Goal: Communication & Community: Participate in discussion

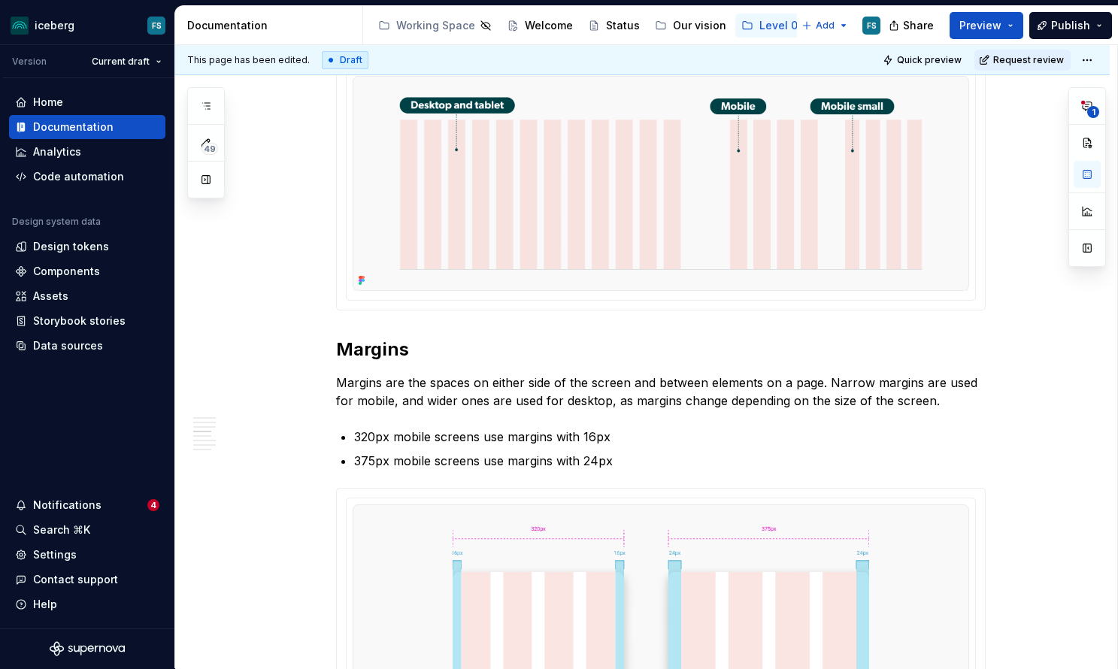
scroll to position [1575, 0]
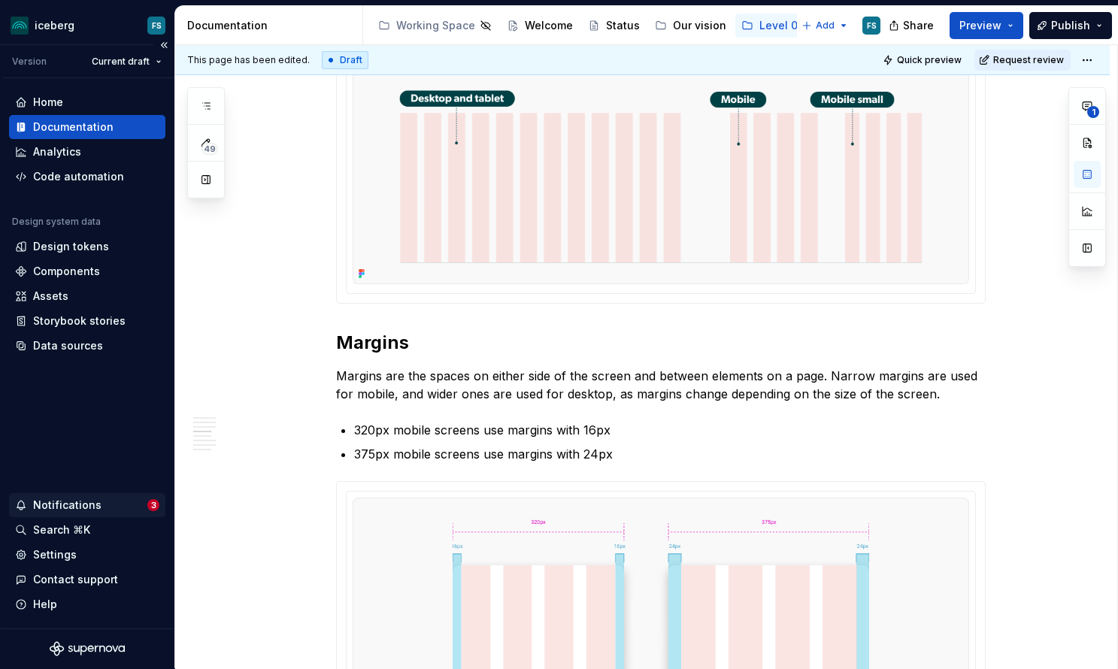
click at [93, 508] on div "Notifications" at bounding box center [67, 505] width 68 height 15
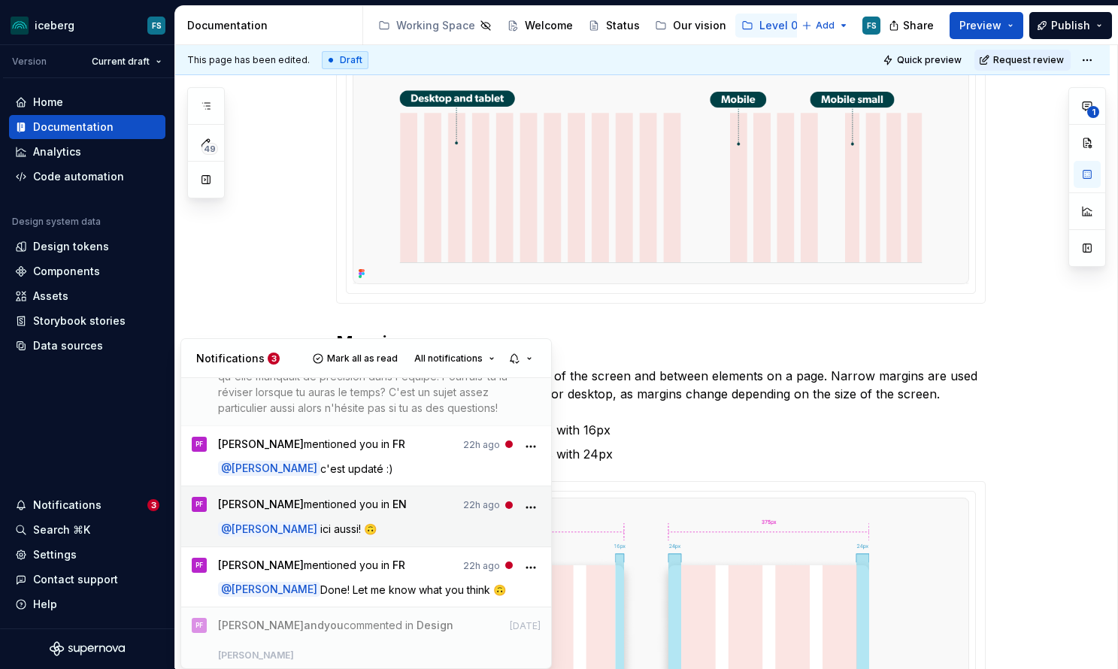
scroll to position [61, 0]
click at [407, 502] on span "[PERSON_NAME] mentioned you in EN" at bounding box center [312, 506] width 189 height 20
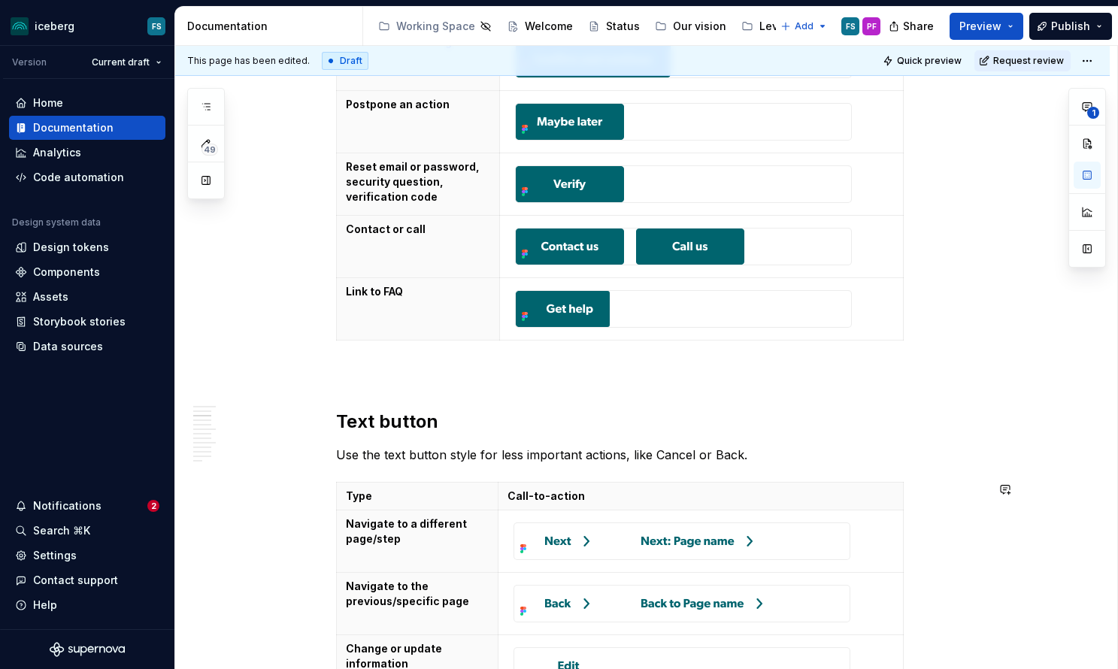
scroll to position [1375, 0]
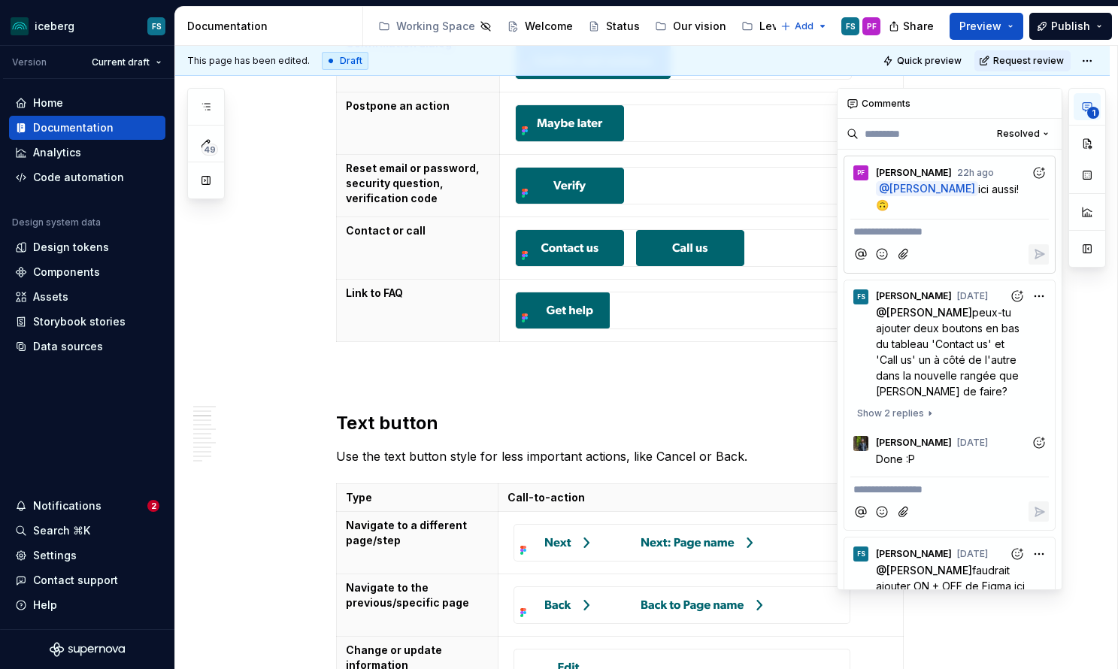
click at [1091, 114] on span "1" at bounding box center [1094, 113] width 12 height 12
click at [988, 196] on p "@ [PERSON_NAME] ici aussi! 🙃" at bounding box center [953, 197] width 155 height 32
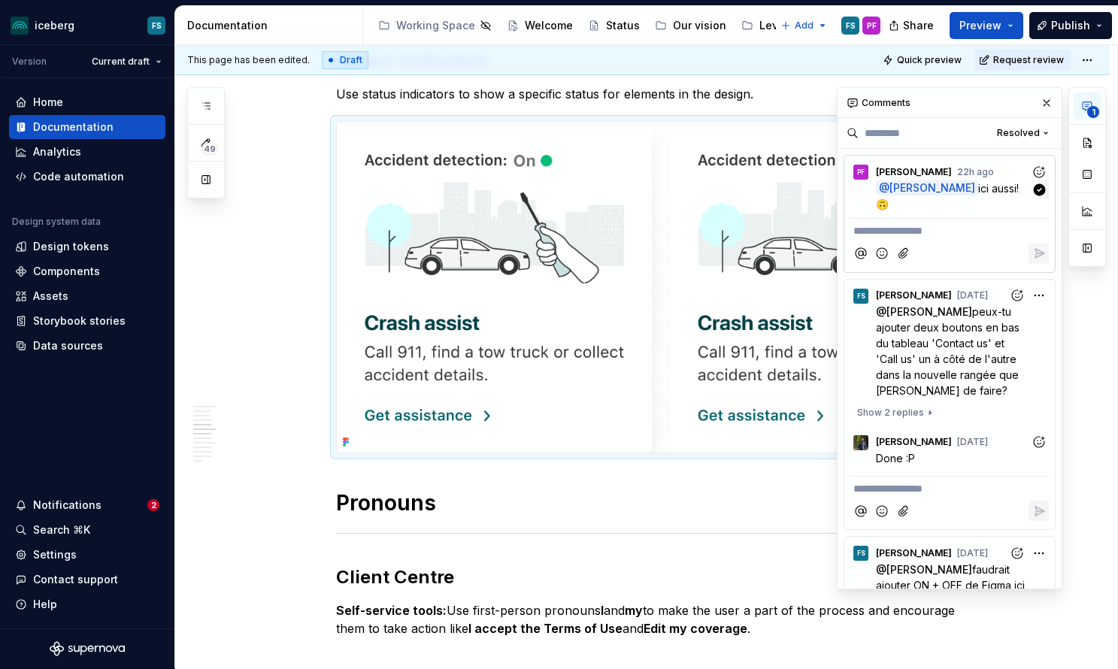
scroll to position [2852, 0]
click at [83, 500] on div "Notifications" at bounding box center [67, 505] width 68 height 15
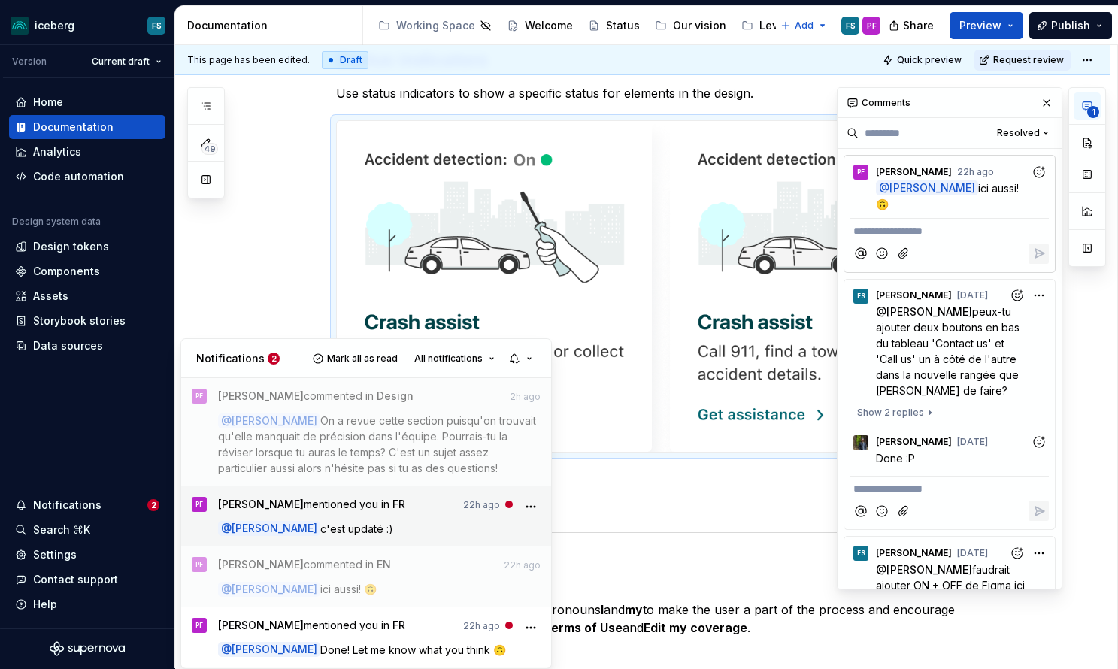
click at [387, 527] on p "@ [PERSON_NAME] c'est updaté :)" at bounding box center [379, 529] width 323 height 16
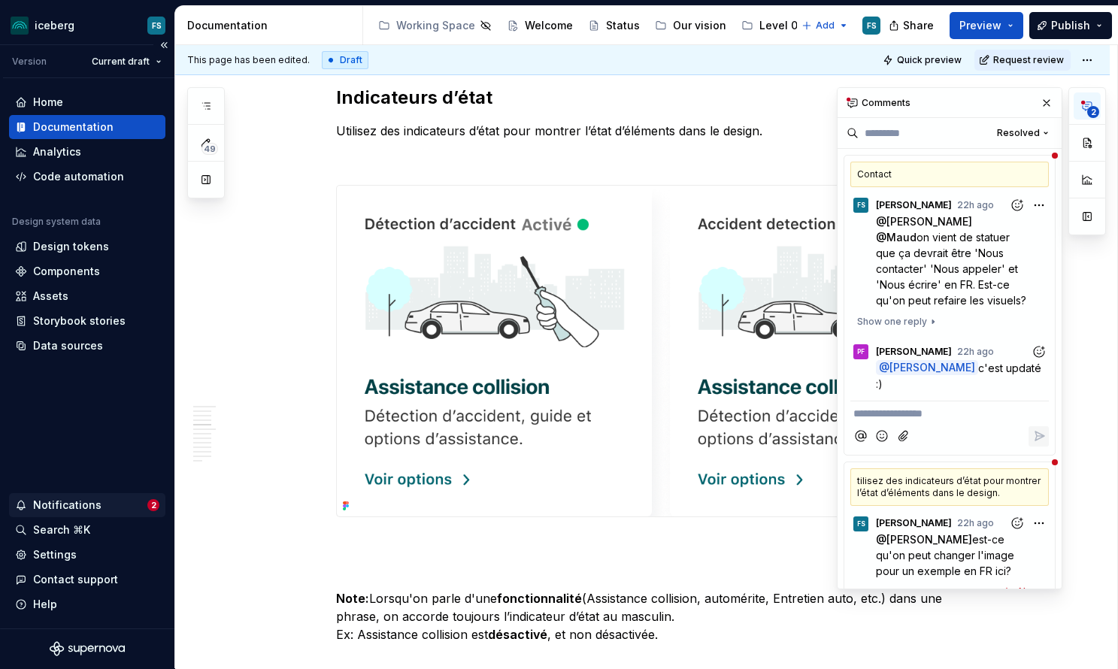
click at [64, 502] on div "Notifications" at bounding box center [67, 505] width 68 height 15
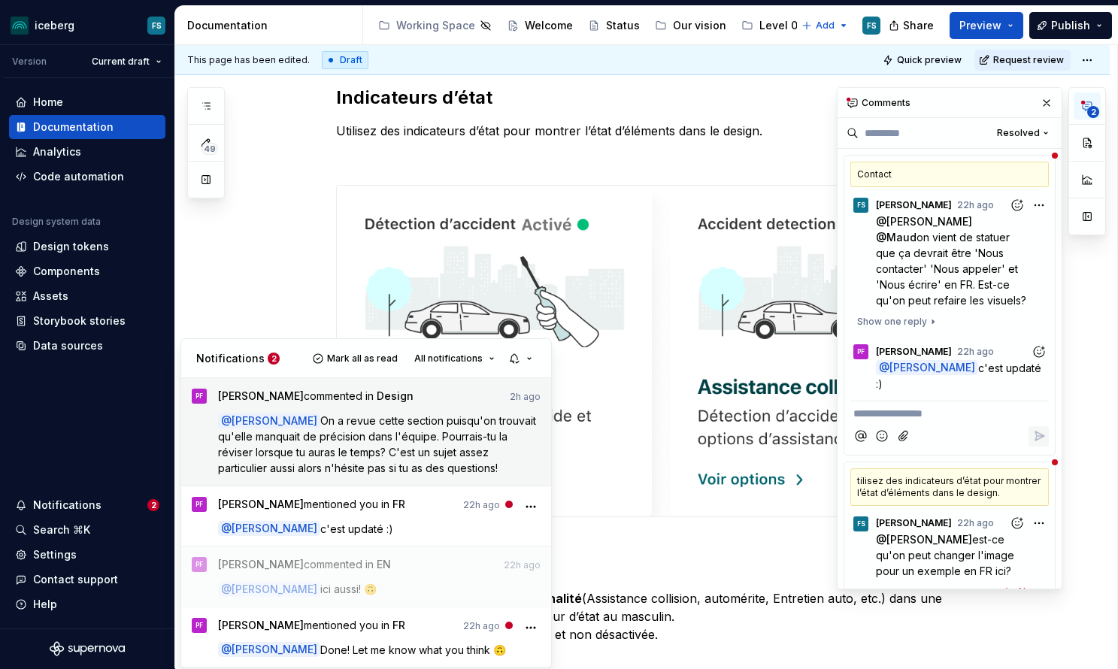
click at [432, 467] on span "On a revue cette section puisqu'on trouvait qu'elle manquait de précision dans …" at bounding box center [378, 444] width 321 height 60
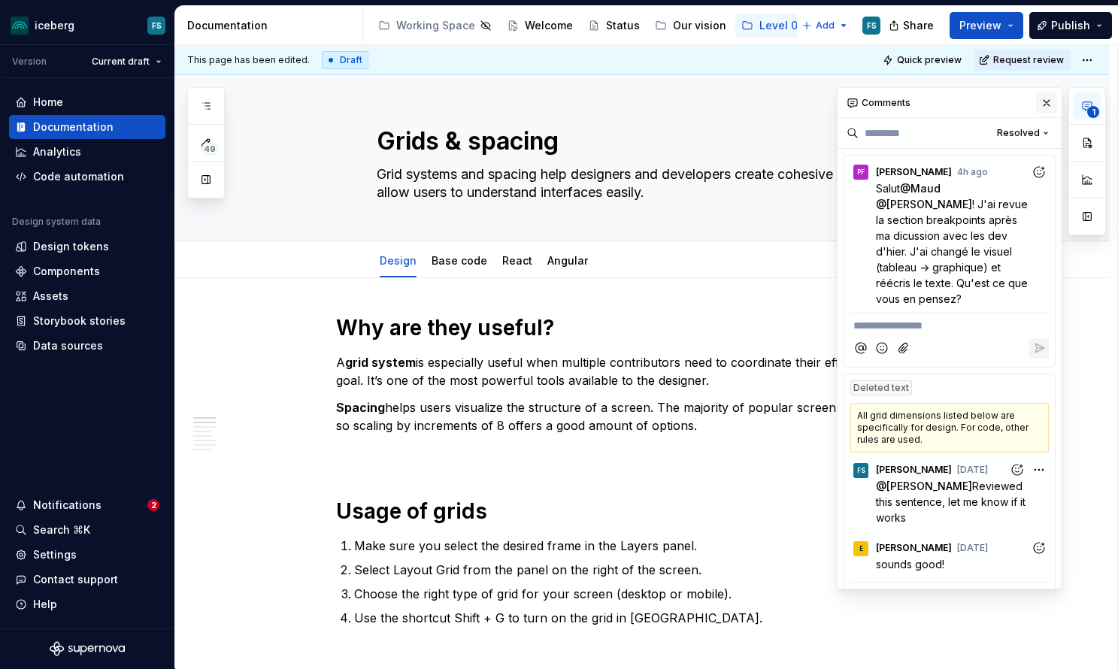
click at [1046, 102] on button "button" at bounding box center [1046, 103] width 21 height 21
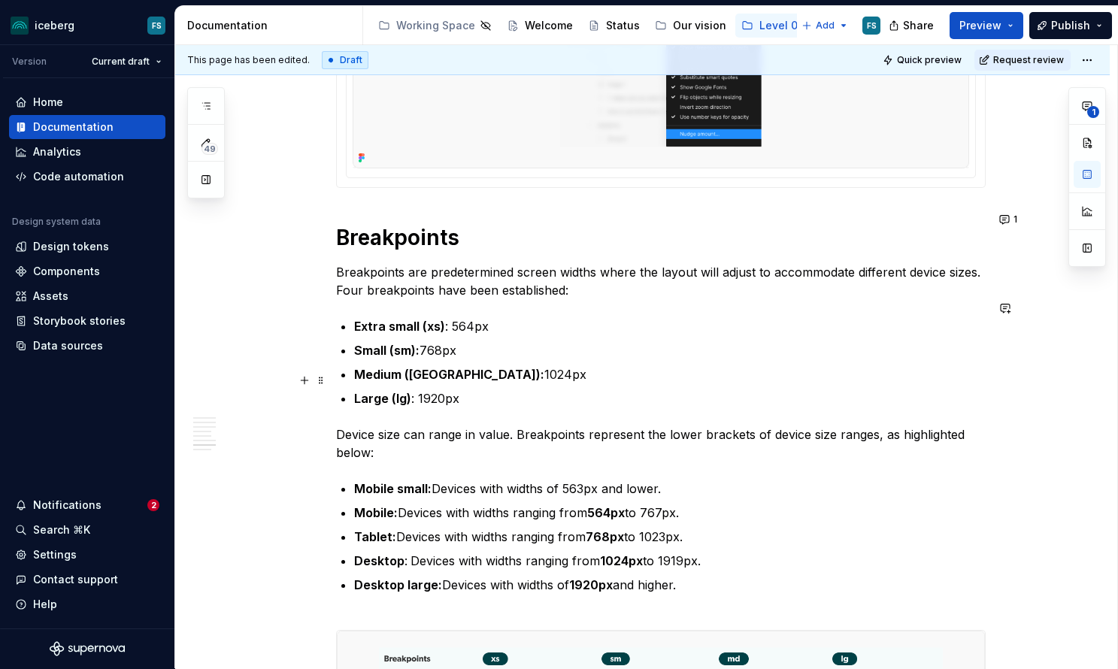
scroll to position [3800, 0]
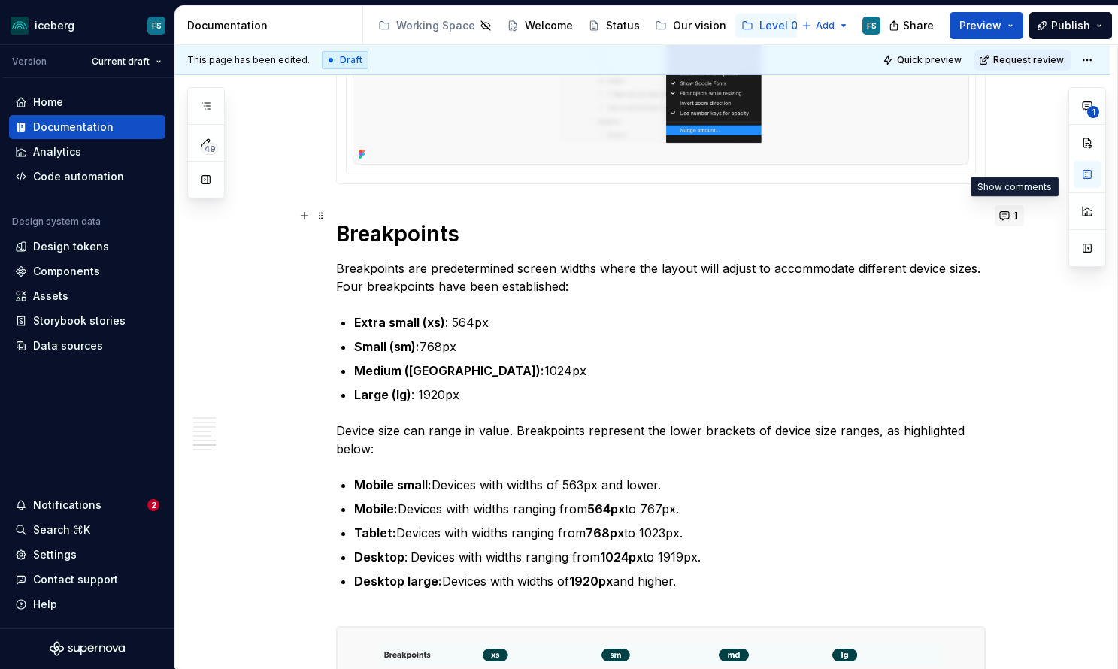
click at [1009, 222] on button "1" at bounding box center [1009, 215] width 29 height 21
click at [566, 318] on ul "Extra small (xs) : 564px Small (sm): 768px Medium (md): 1024px Large (lg) : 192…" at bounding box center [670, 359] width 632 height 90
click at [74, 504] on div "Notifications" at bounding box center [67, 505] width 68 height 15
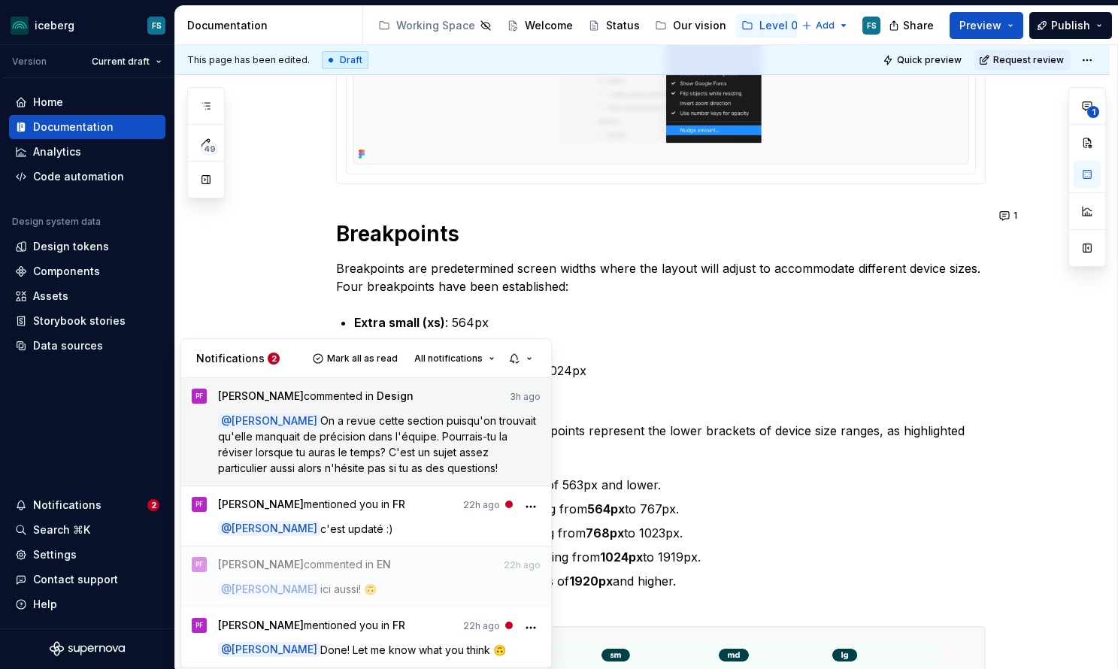
click at [405, 431] on span "On a revue cette section puisqu'on trouvait qu'elle manquait de précision dans …" at bounding box center [378, 444] width 321 height 60
type textarea "*"
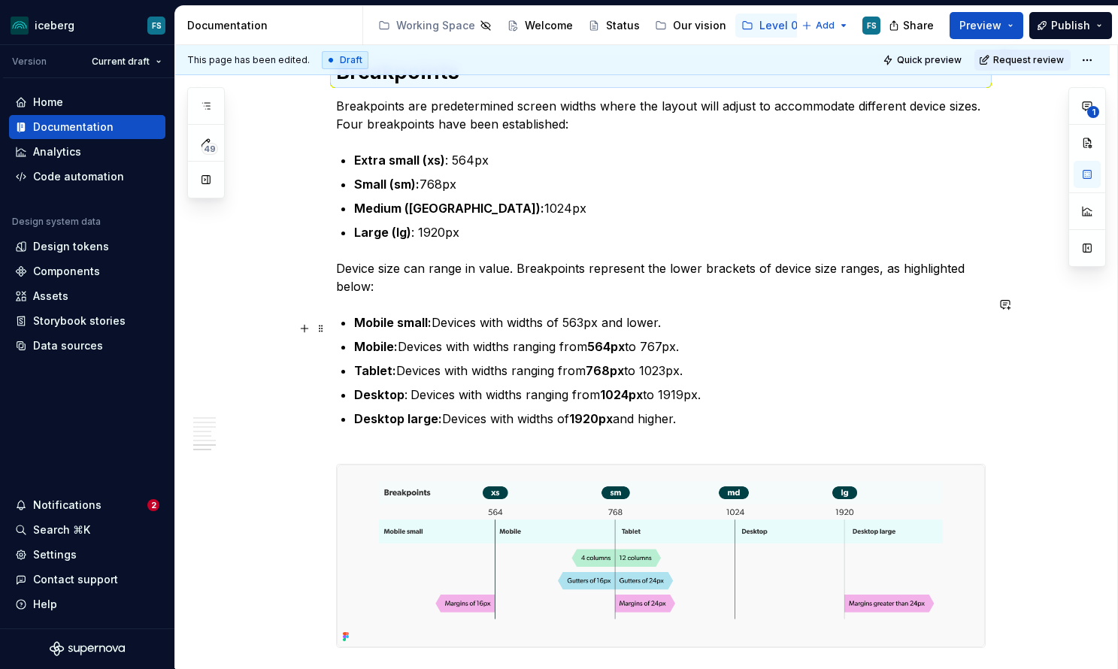
scroll to position [3964, 0]
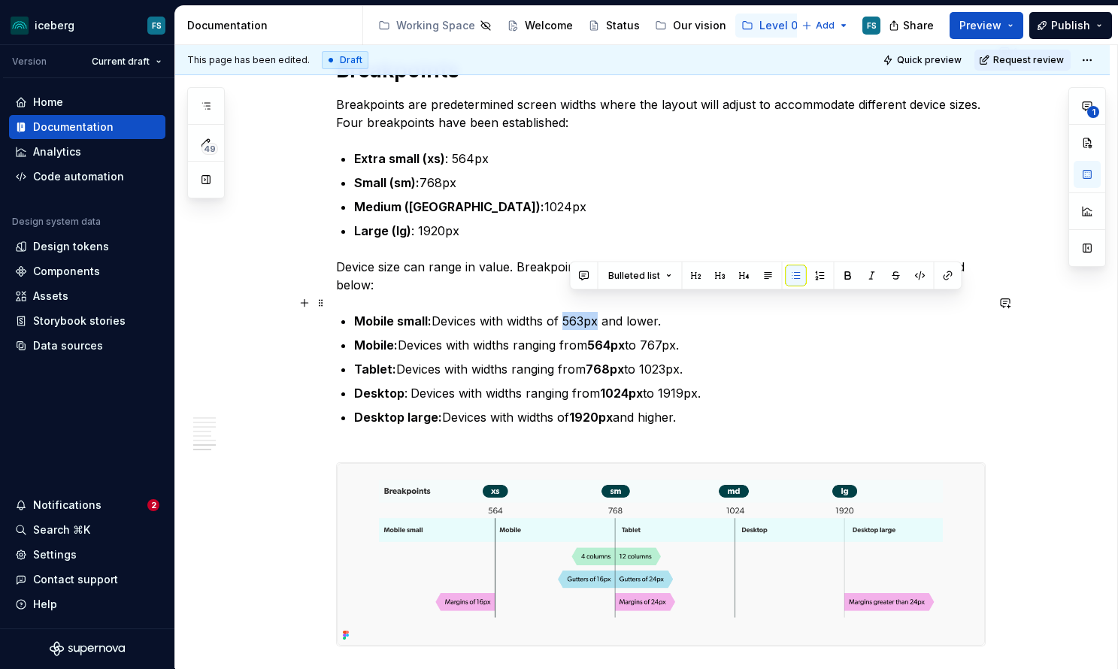
drag, startPoint x: 607, startPoint y: 305, endPoint x: 571, endPoint y: 305, distance: 36.1
click at [571, 312] on p "Mobile small: Devices with widths of 563px and lower." at bounding box center [670, 321] width 632 height 18
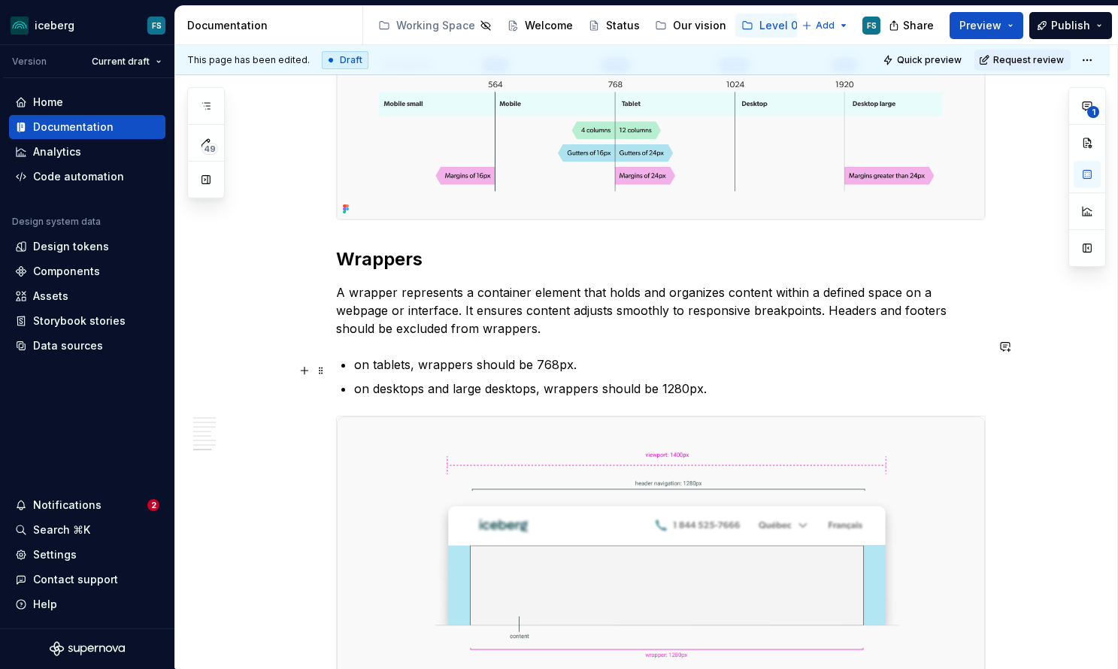
scroll to position [4383, 0]
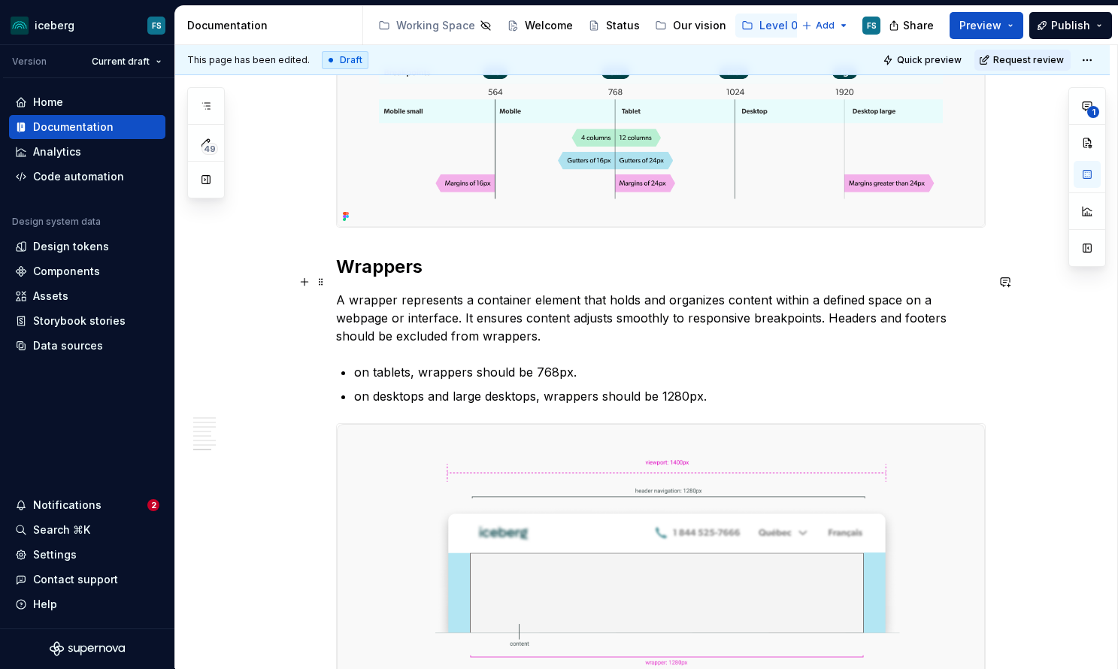
click at [487, 326] on p "A wrapper represents a container element that holds and organizes content withi…" at bounding box center [661, 318] width 650 height 54
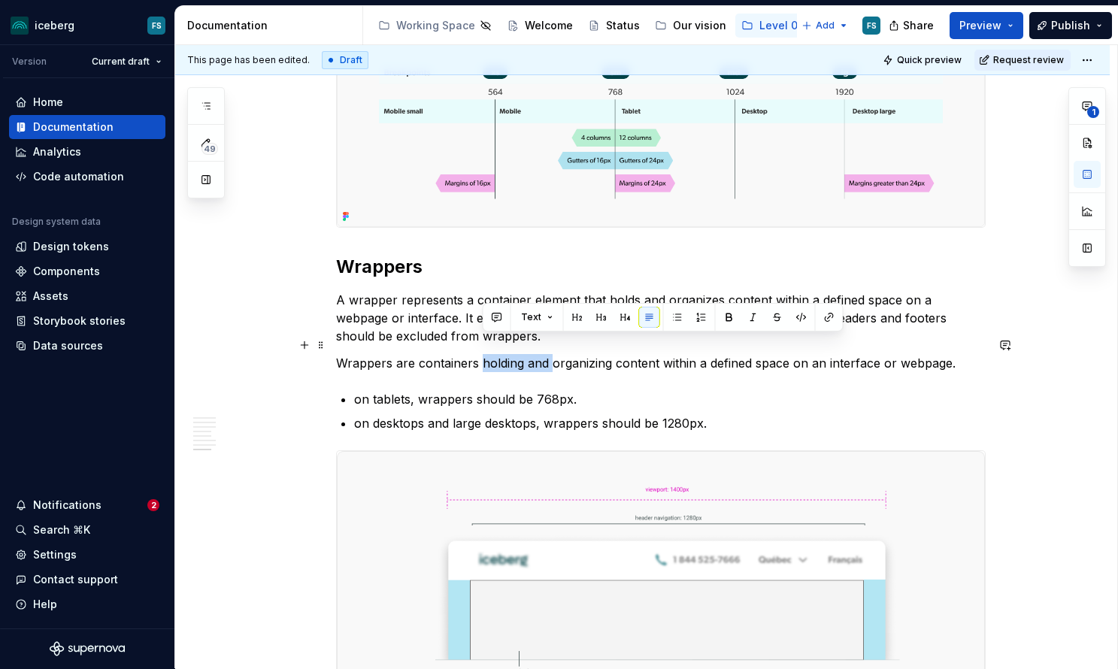
drag, startPoint x: 554, startPoint y: 348, endPoint x: 484, endPoint y: 345, distance: 70.8
click at [484, 354] on p "Wrappers are containers holding and organizing content within a defined space o…" at bounding box center [661, 363] width 650 height 18
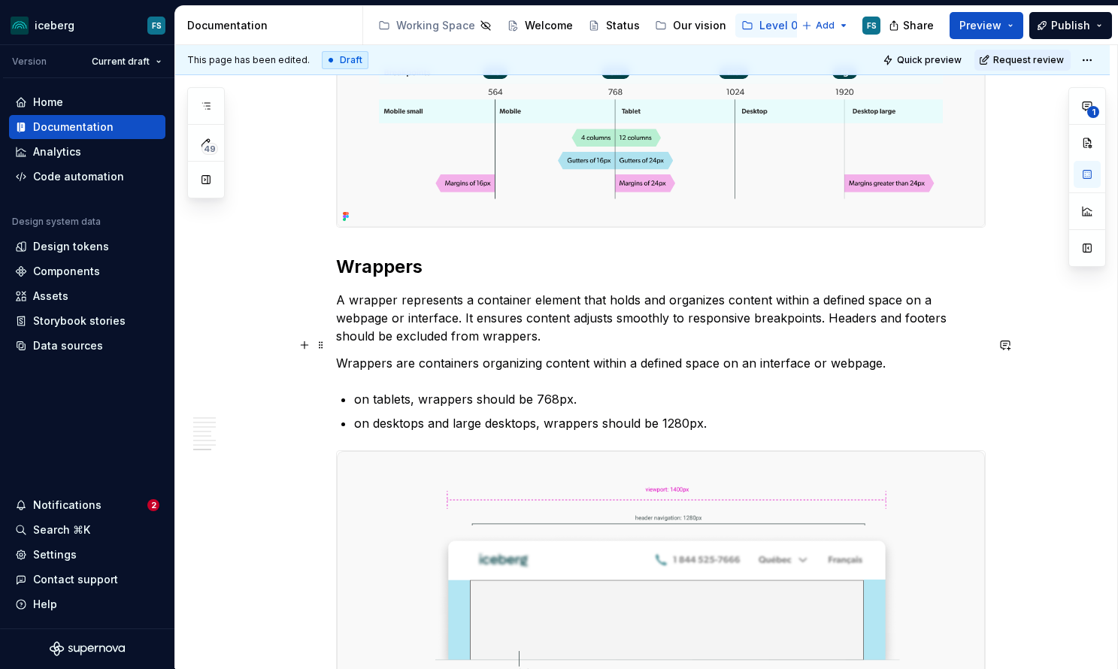
click at [895, 354] on p "Wrappers are containers organizing content within a defined space on an interfa…" at bounding box center [661, 363] width 650 height 18
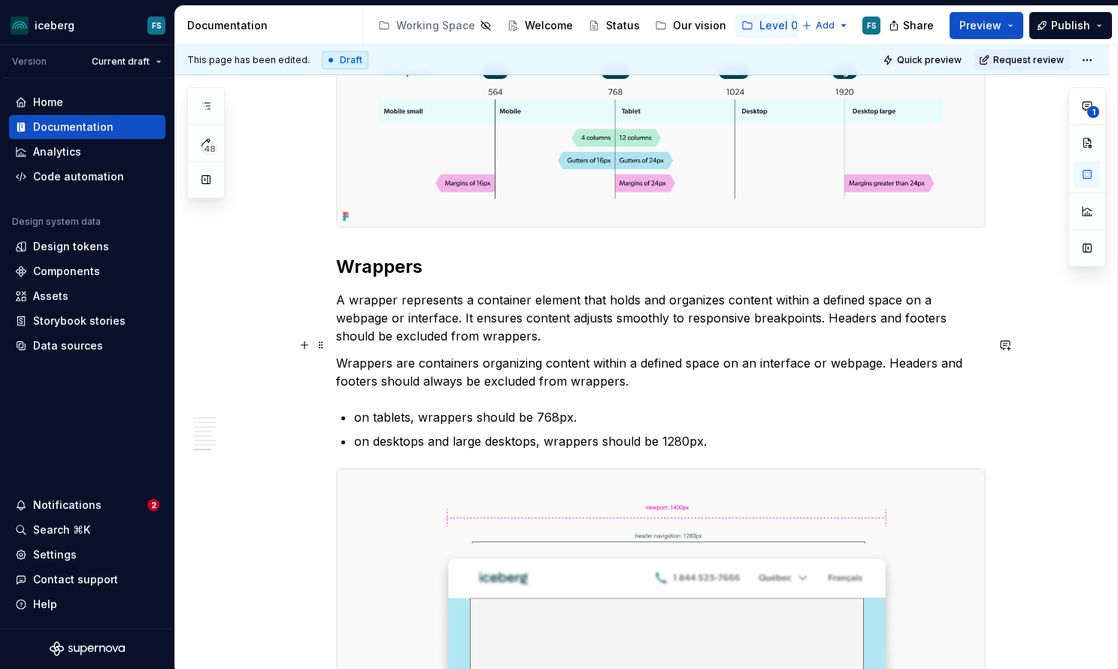
click at [882, 354] on p "Wrappers are containers organizing content within a defined space on an interfa…" at bounding box center [661, 372] width 650 height 36
click at [484, 354] on p "Wrappers are containers organizing content within a defined space on an interfa…" at bounding box center [661, 372] width 650 height 36
click at [567, 354] on p "Wrappers are containers that organizing content within a defined space on an in…" at bounding box center [661, 372] width 650 height 36
click at [670, 354] on p "Wrappers are containers that organize and adjust content within a defined space…" at bounding box center [661, 372] width 650 height 36
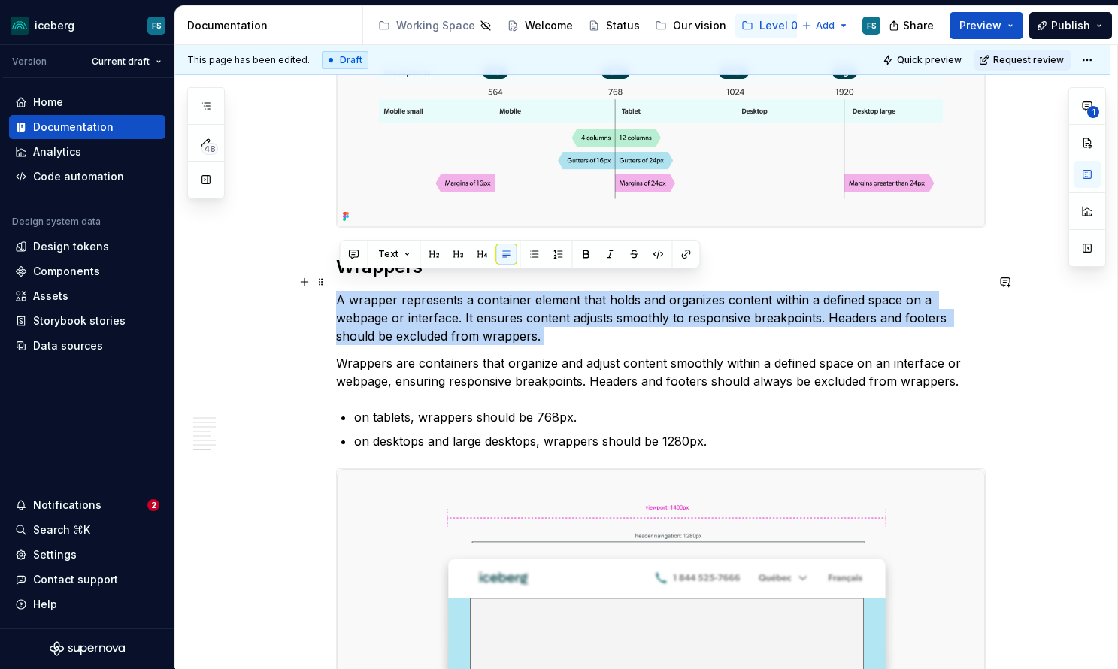
drag, startPoint x: 341, startPoint y: 347, endPoint x: 341, endPoint y: 288, distance: 59.4
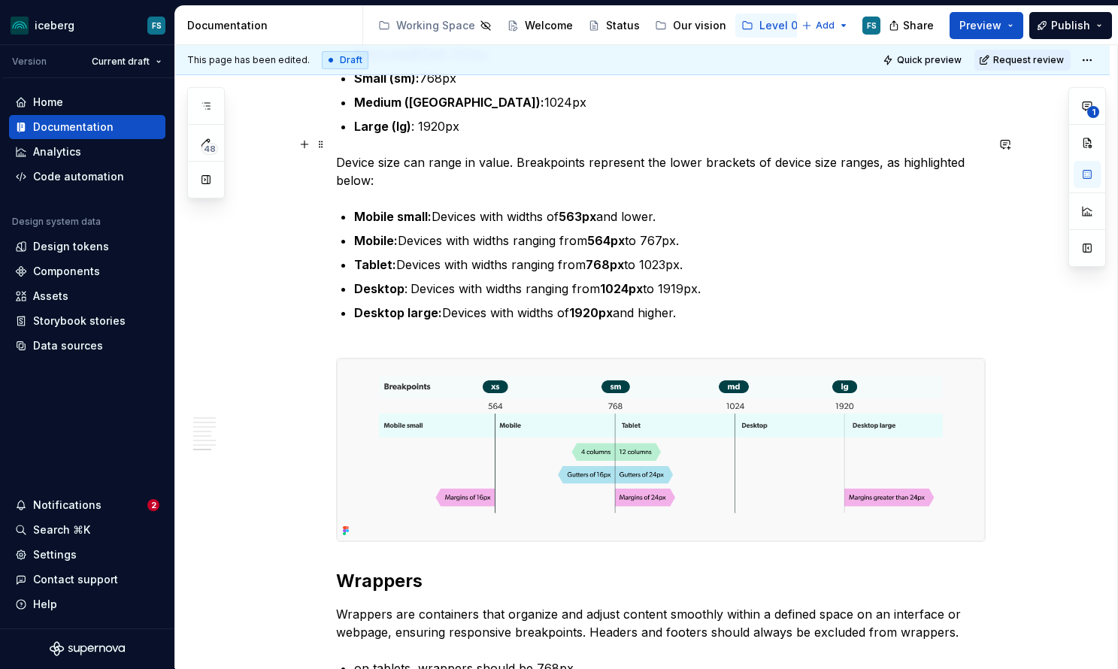
scroll to position [4071, 0]
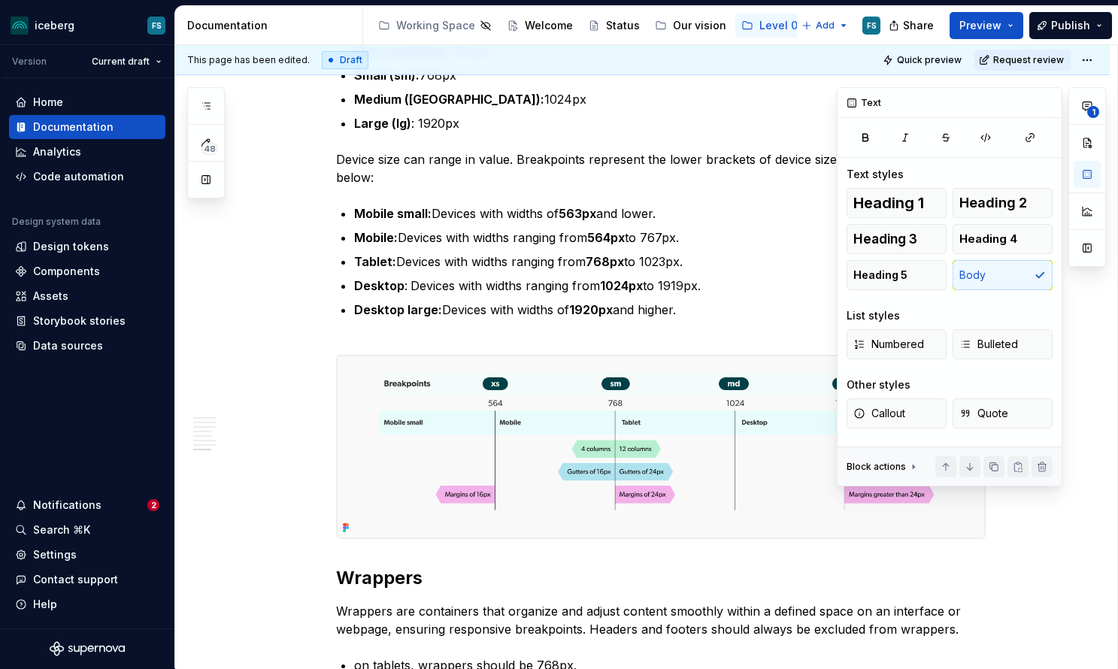
click at [1085, 120] on div "1" at bounding box center [1088, 177] width 38 height 180
click at [1082, 107] on icon "button" at bounding box center [1088, 106] width 12 height 12
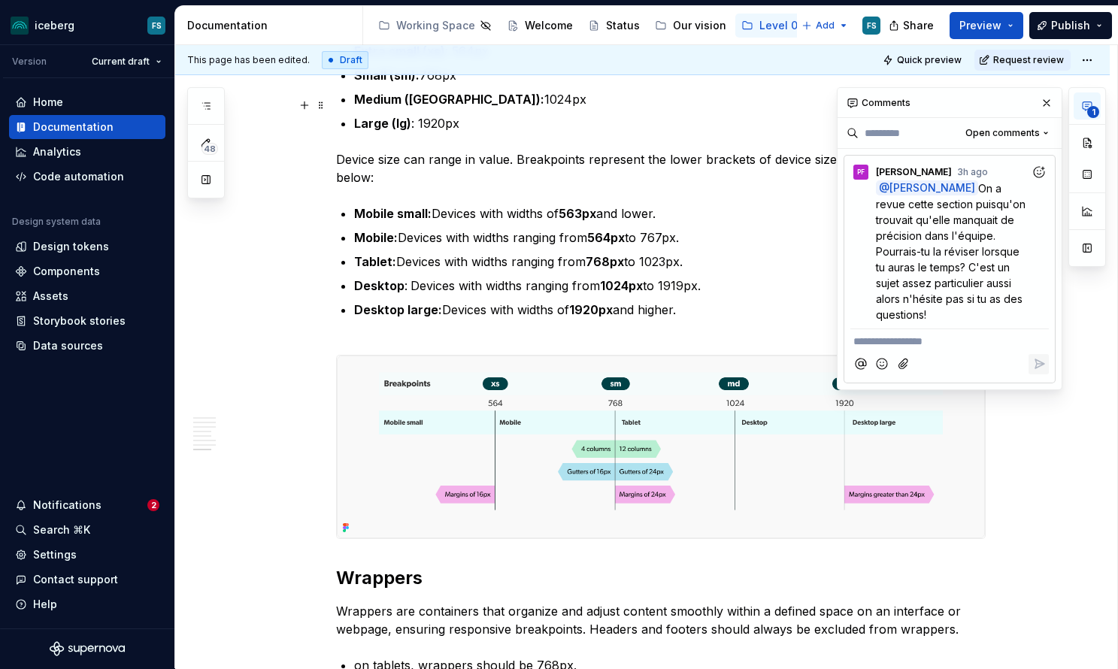
type textarea "*"
click at [919, 347] on p "**********" at bounding box center [950, 342] width 193 height 16
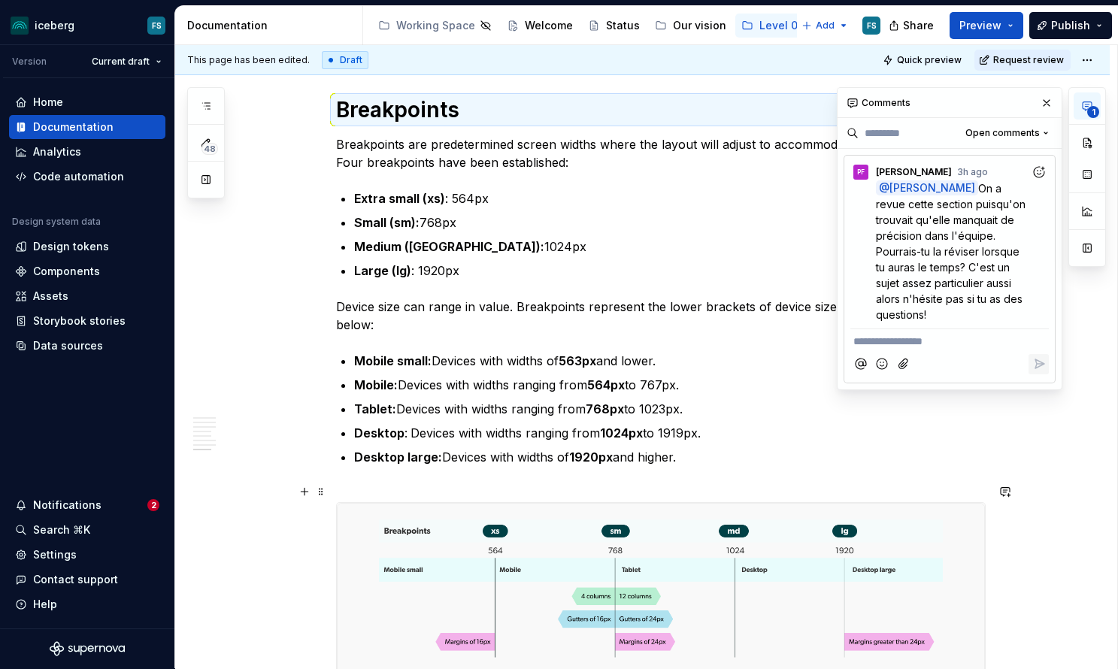
scroll to position [3882, 0]
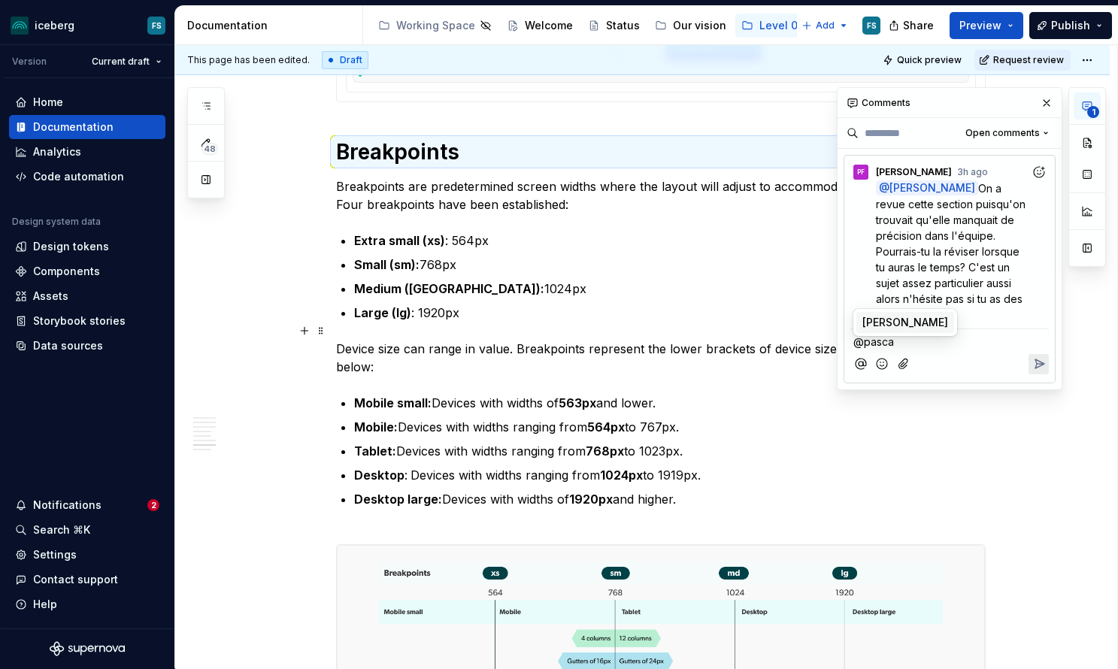
click at [918, 323] on span "[PERSON_NAME]" at bounding box center [906, 322] width 86 height 15
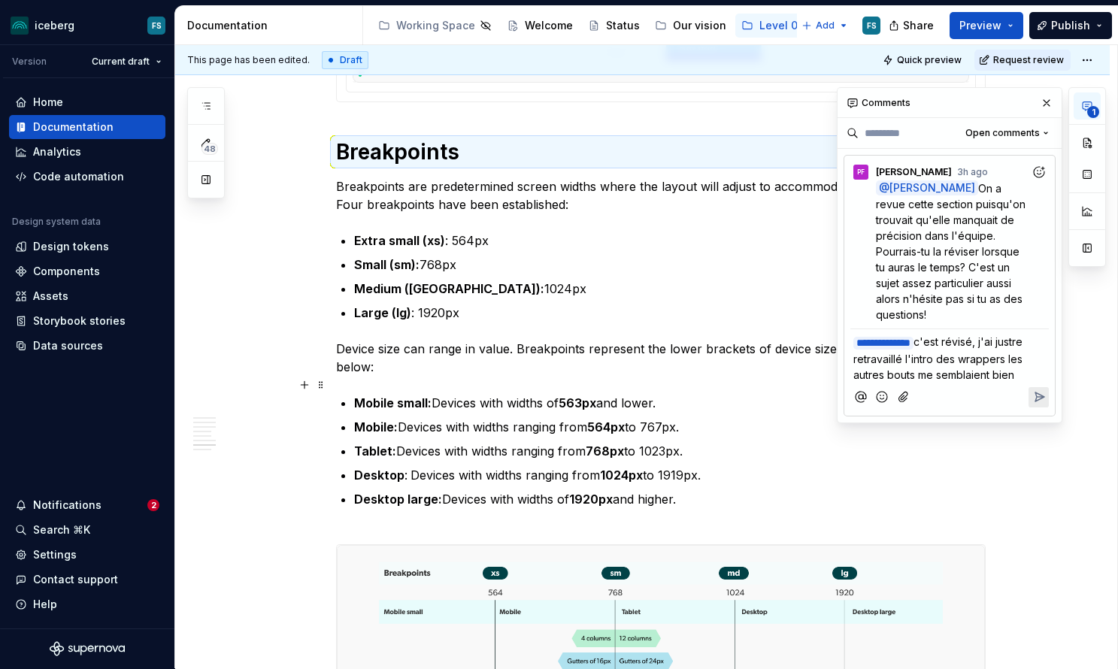
click at [1042, 393] on icon "Reply" at bounding box center [1039, 397] width 15 height 15
